Goal: Check status: Check status

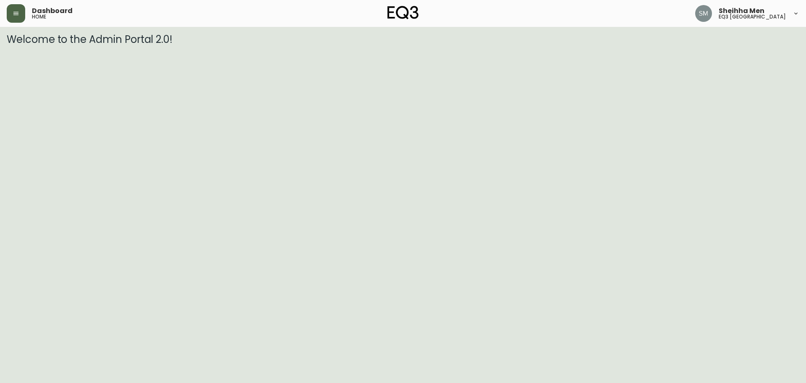
click at [8, 14] on button "button" at bounding box center [16, 13] width 18 height 18
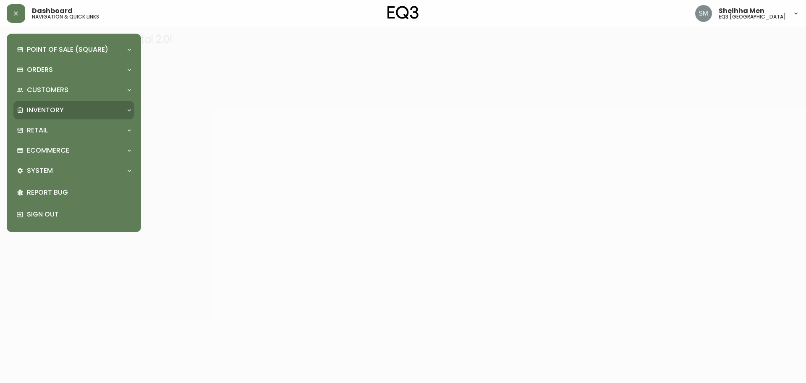
click at [85, 110] on div "Inventory" at bounding box center [70, 109] width 106 height 9
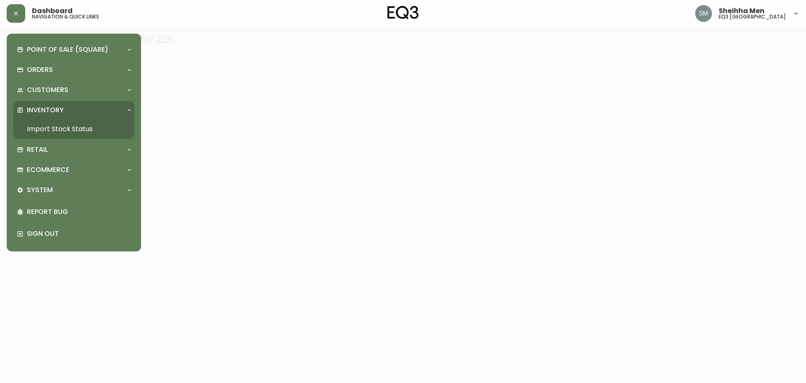
click at [92, 133] on link "Import Stock Status" at bounding box center [73, 128] width 121 height 19
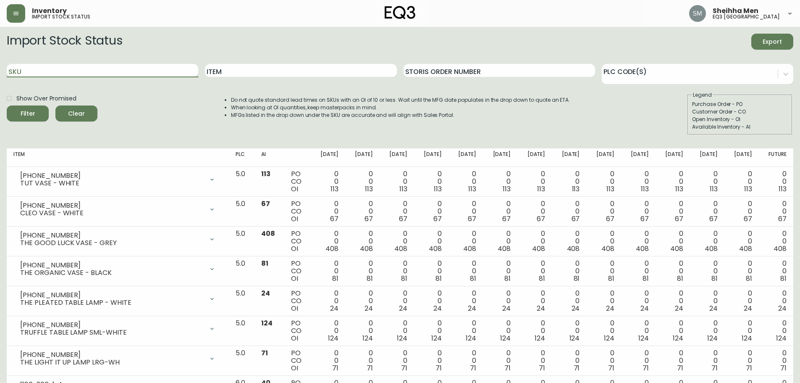
click at [168, 66] on input "SKU" at bounding box center [102, 70] width 191 height 13
paste input "3020-629-13-B"
type input "3020-629-13-B"
click at [39, 110] on span "Filter" at bounding box center [27, 113] width 29 height 10
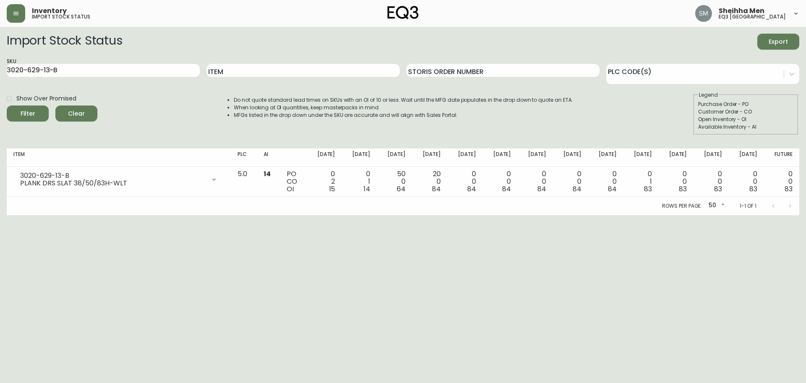
click at [137, 215] on html "Inventory import stock status Sheihha Men eq3 [GEOGRAPHIC_DATA] Import Stock St…" at bounding box center [403, 107] width 806 height 215
drag, startPoint x: 76, startPoint y: 71, endPoint x: 0, endPoint y: 68, distance: 76.5
click at [0, 68] on main "Import Stock Status Export SKU 3020-629-13-B Item Storis Order Number PLC Code(…" at bounding box center [403, 121] width 806 height 188
click at [98, 66] on input "3020-629-13-B" at bounding box center [103, 70] width 193 height 13
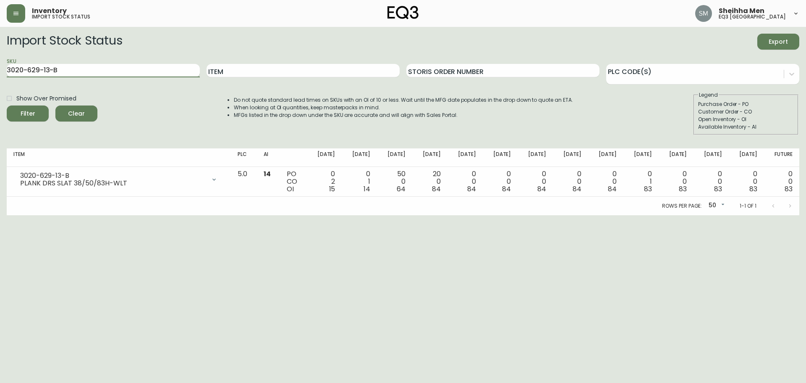
click at [98, 66] on input "3020-629-13-B" at bounding box center [103, 70] width 193 height 13
drag, startPoint x: 98, startPoint y: 66, endPoint x: 44, endPoint y: 66, distance: 54.2
click at [44, 66] on input "3020-629-13-B" at bounding box center [103, 70] width 193 height 13
drag, startPoint x: 287, startPoint y: 344, endPoint x: 266, endPoint y: 251, distance: 94.6
click at [287, 215] on html "Inventory import stock status Sheihha Men eq3 [GEOGRAPHIC_DATA] Import Stock St…" at bounding box center [403, 107] width 806 height 215
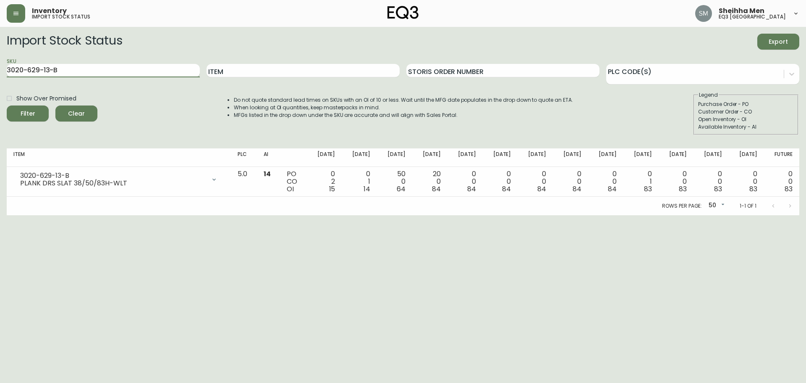
click at [159, 65] on input "3020-629-13-B" at bounding box center [103, 70] width 193 height 13
